Goal: Task Accomplishment & Management: Complete application form

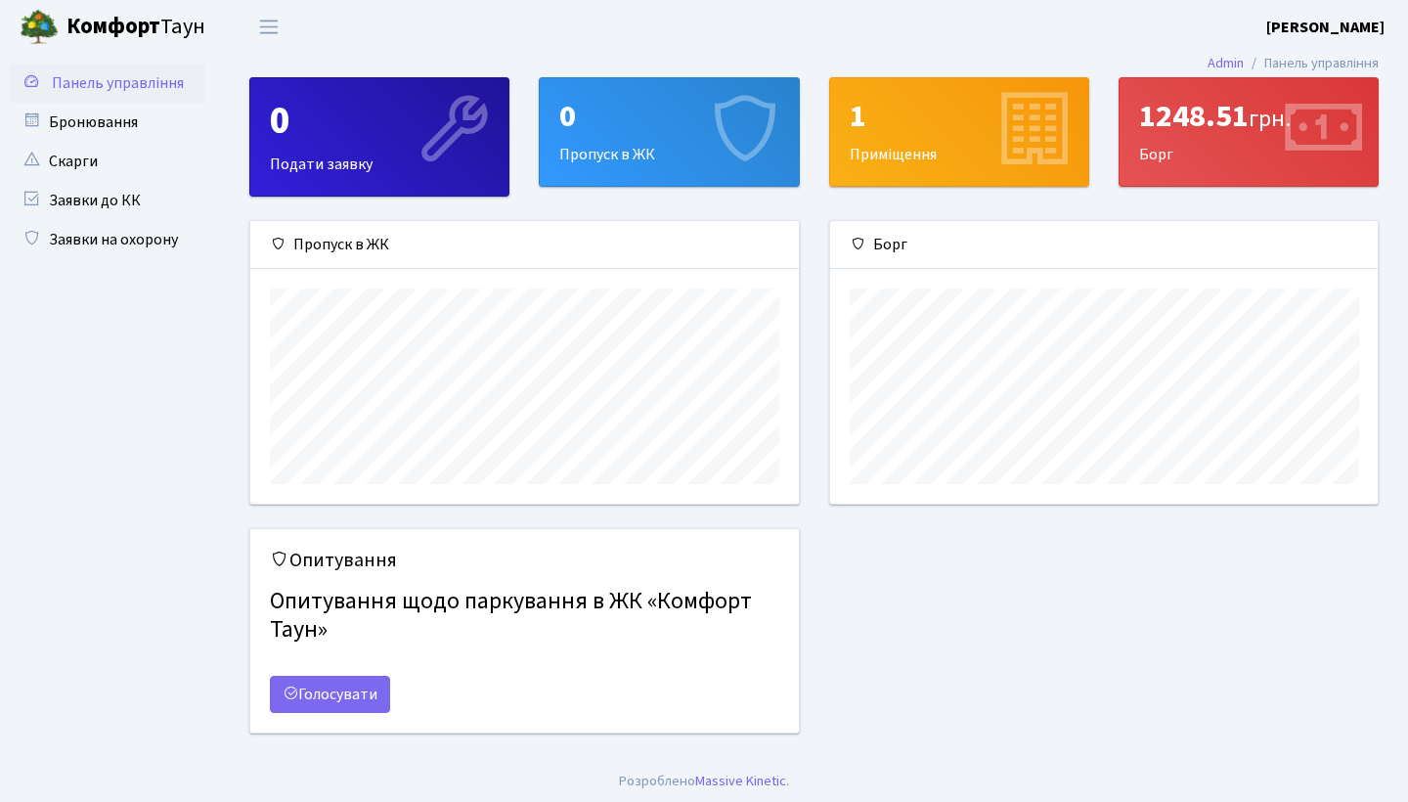
scroll to position [283, 548]
click at [369, 91] on div "0 Подати заявку" at bounding box center [379, 136] width 258 height 117
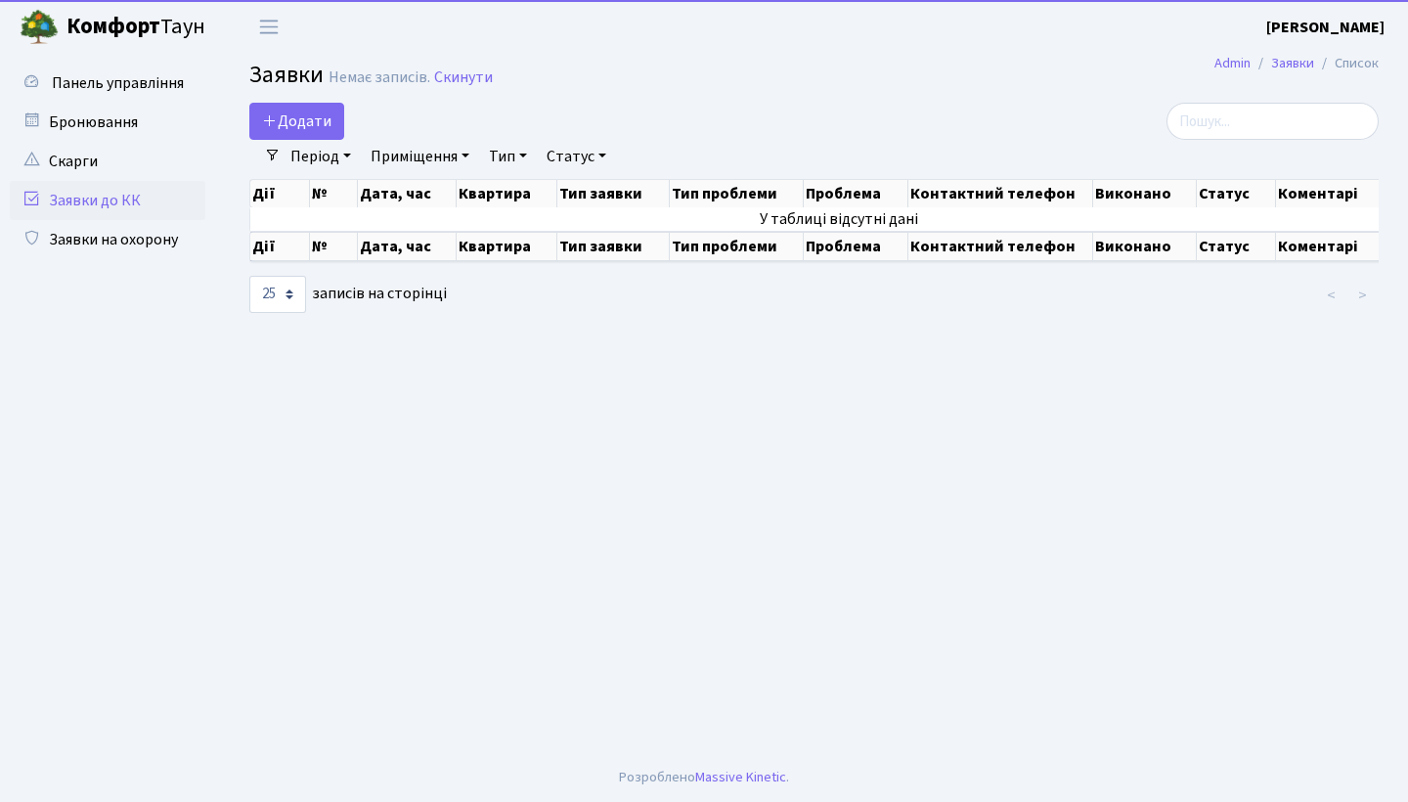
select select "25"
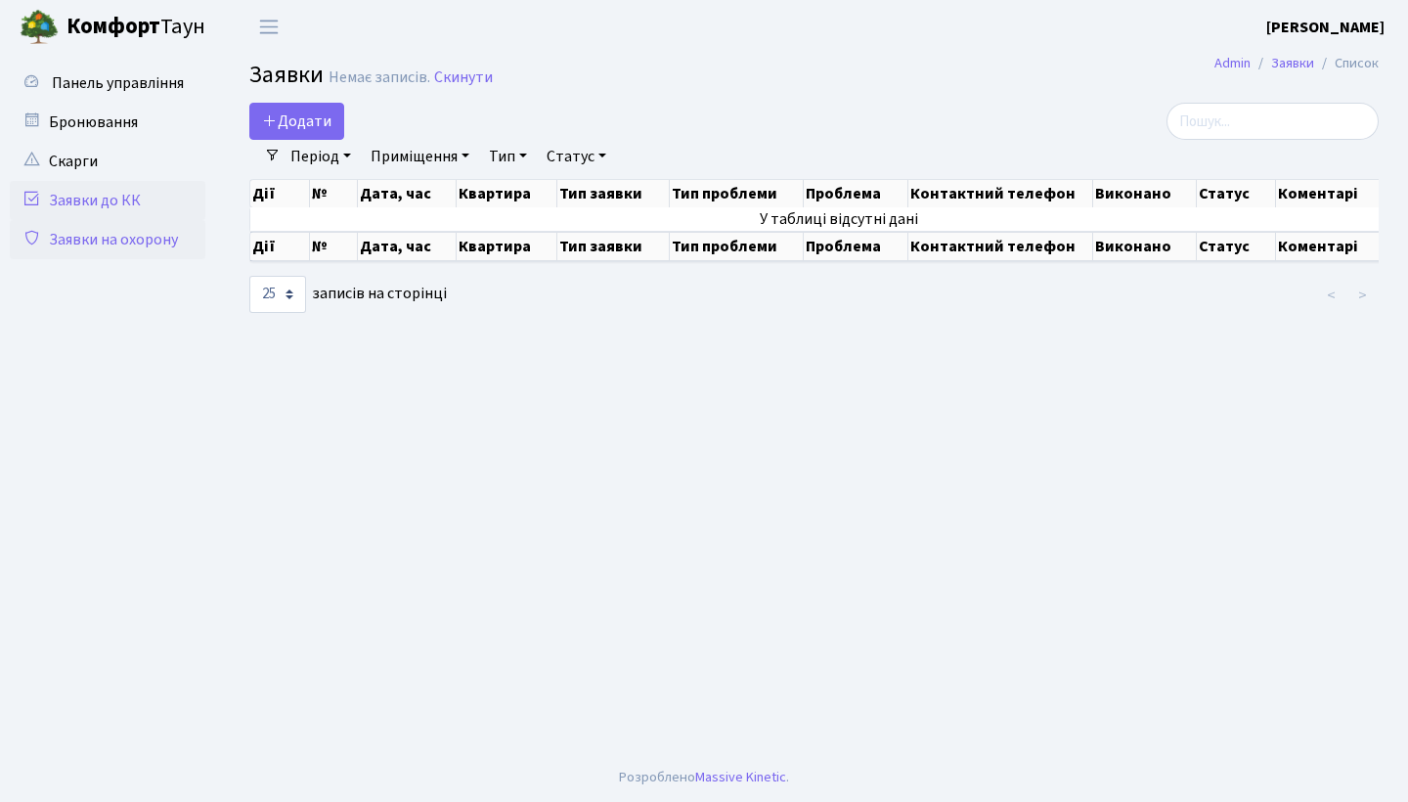
click at [129, 226] on link "Заявки на охорону" at bounding box center [108, 239] width 196 height 39
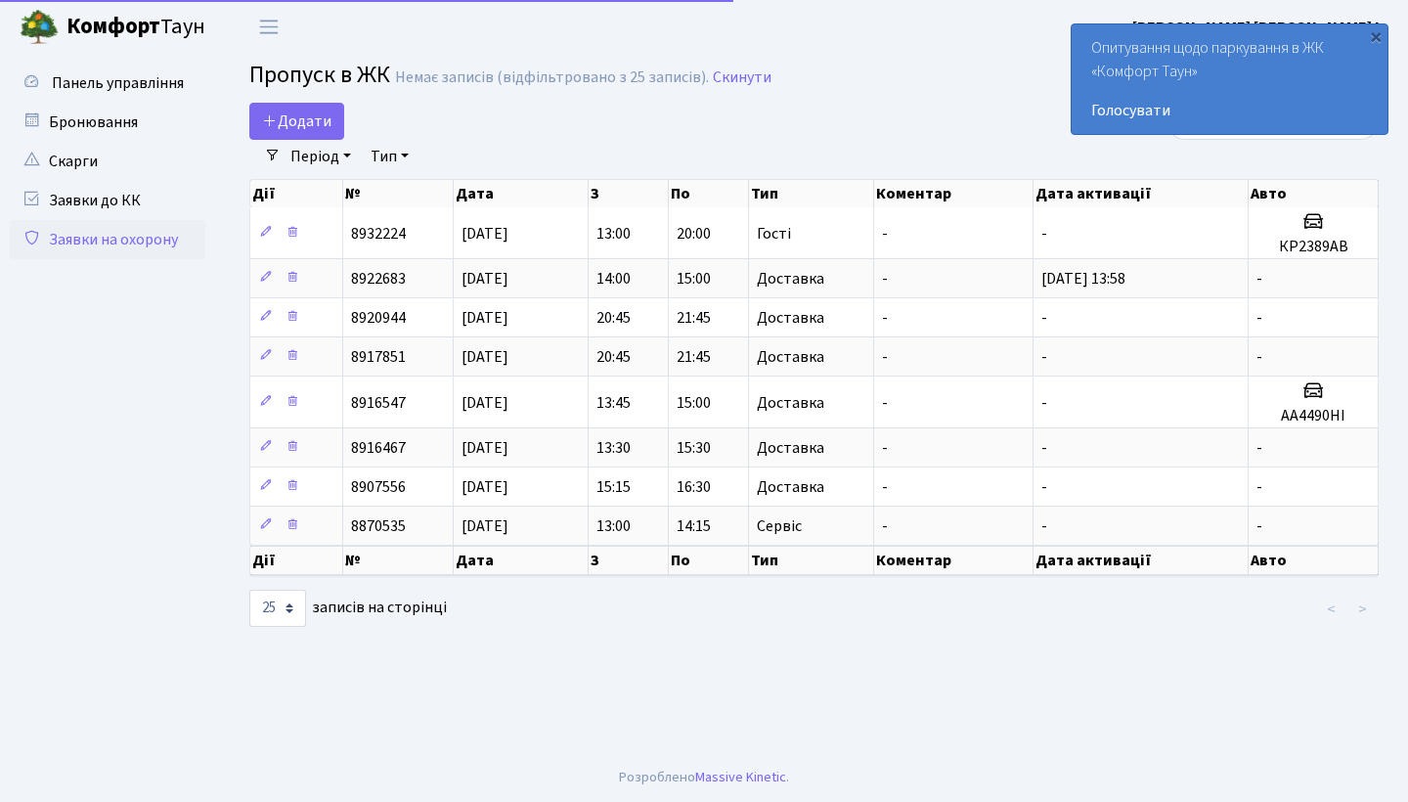
select select "25"
click at [306, 126] on span "Додати" at bounding box center [296, 121] width 69 height 22
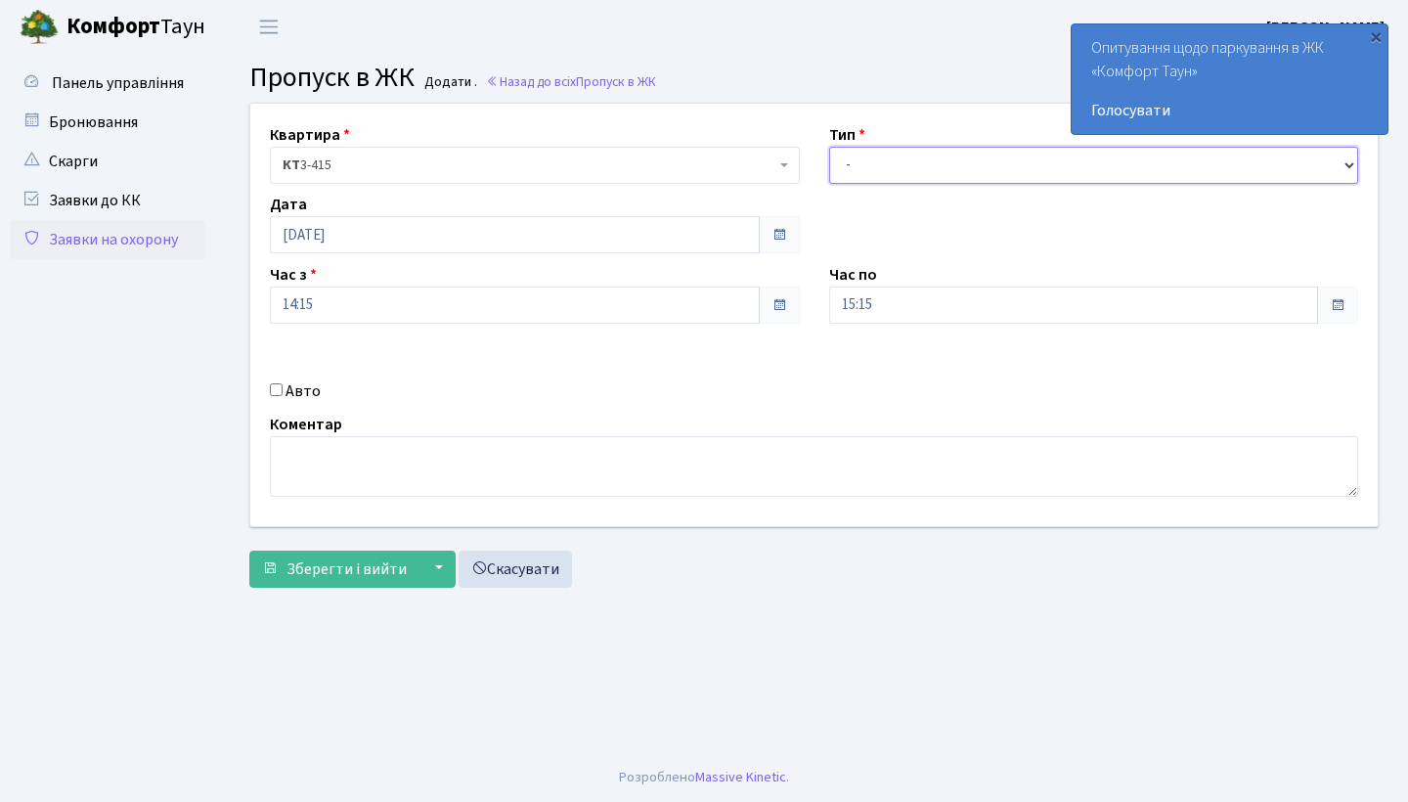
select select "2"
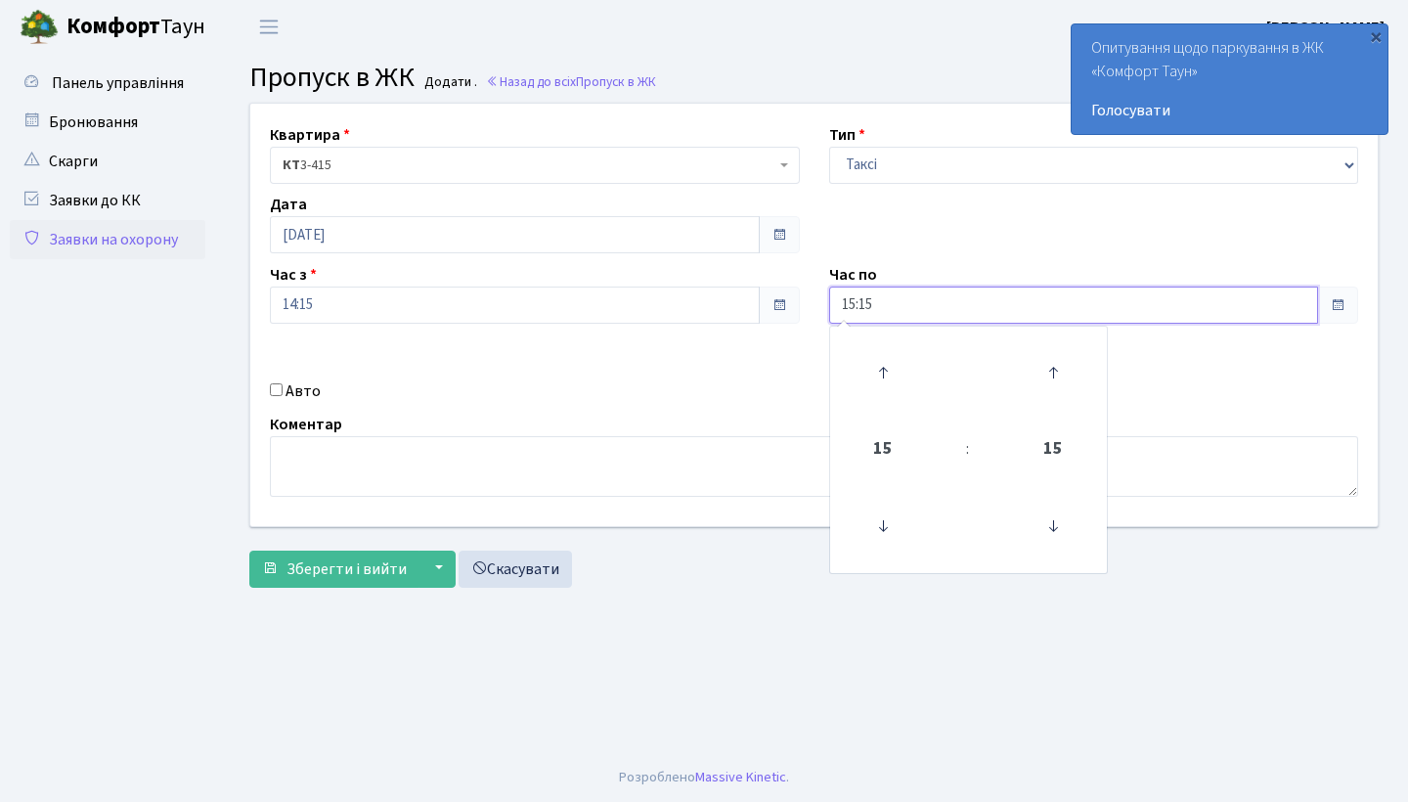
click at [873, 316] on input "15:15" at bounding box center [1074, 304] width 490 height 37
click at [907, 393] on icon at bounding box center [882, 372] width 53 height 53
click at [883, 356] on icon at bounding box center [882, 372] width 53 height 53
type input "18:15"
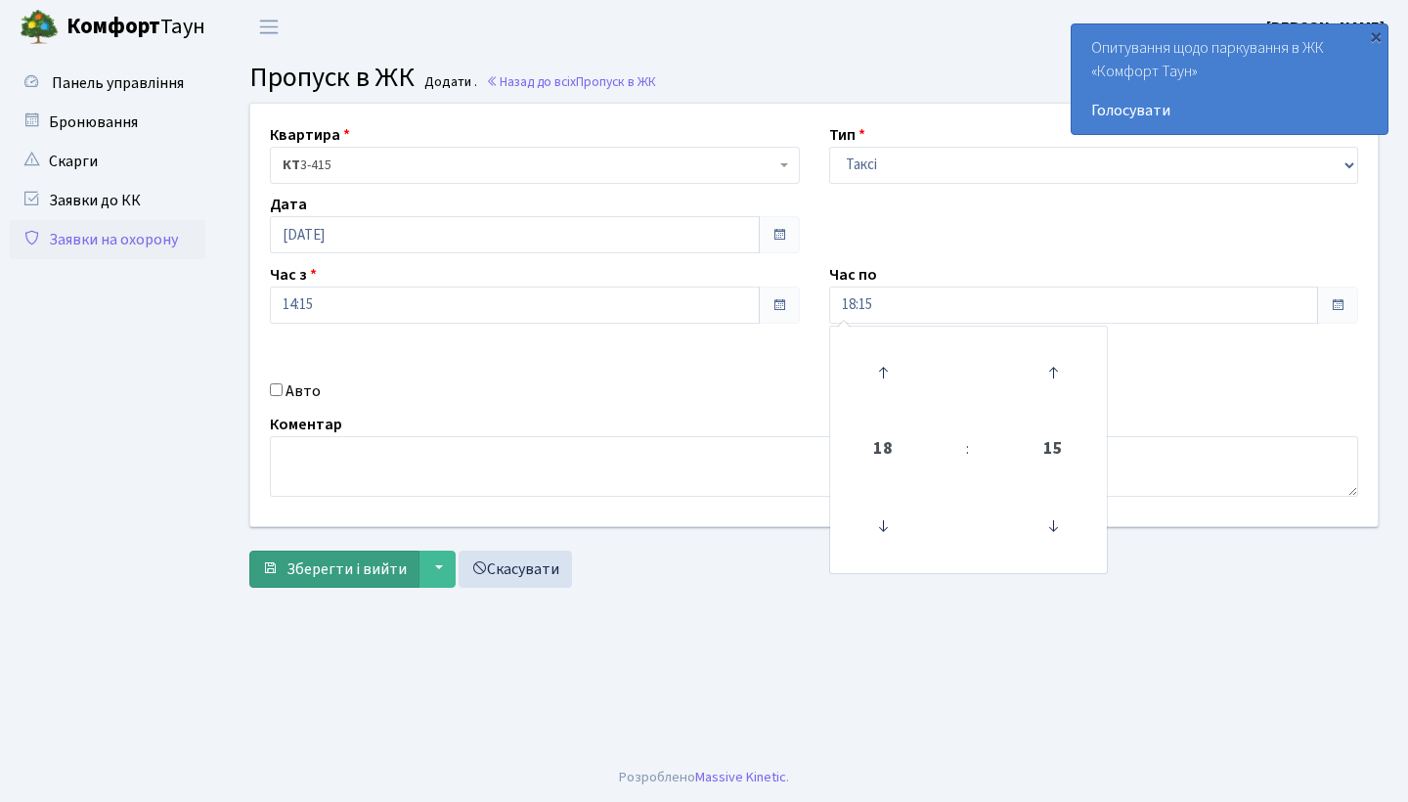
click at [380, 555] on button "Зберегти і вийти" at bounding box center [334, 568] width 170 height 37
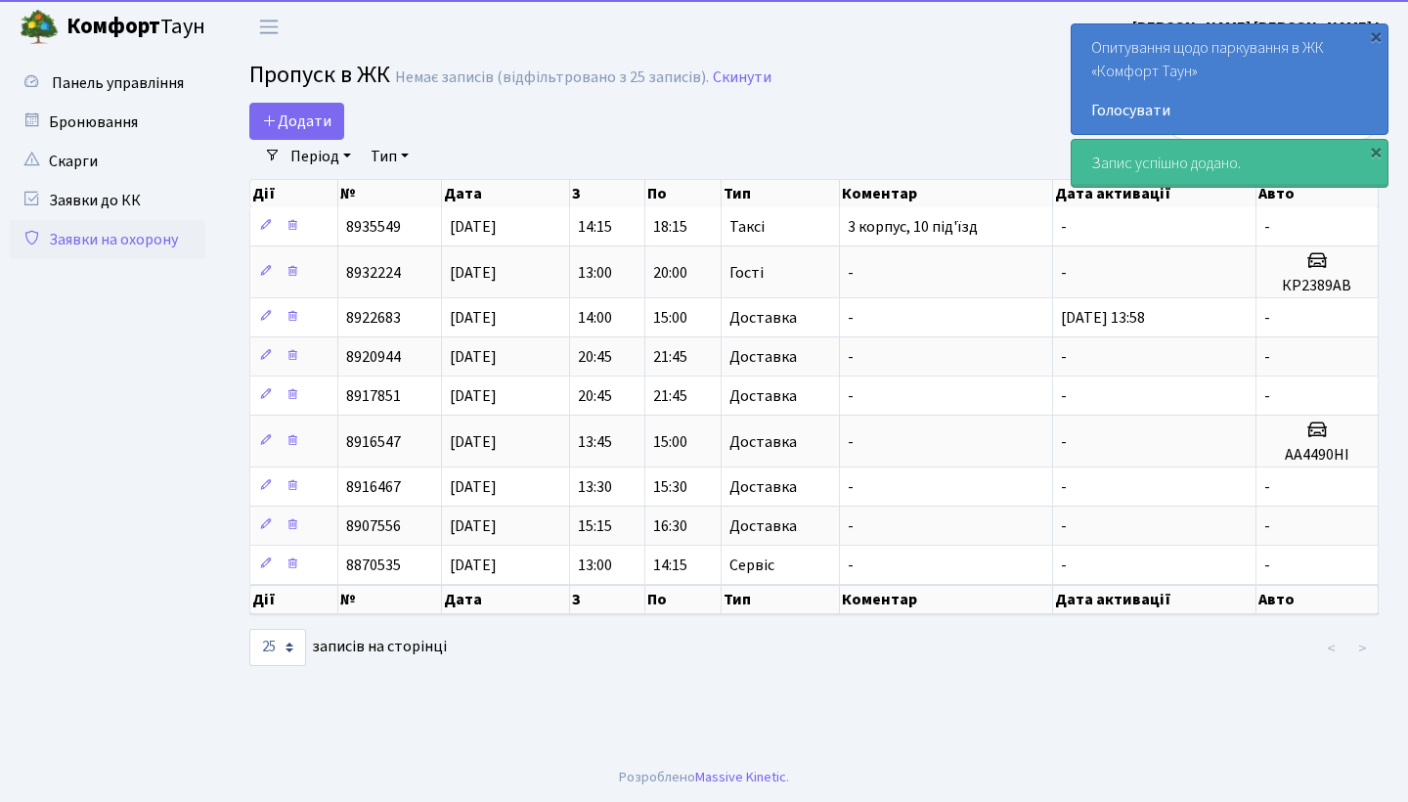
select select "25"
